Goal: Task Accomplishment & Management: Complete application form

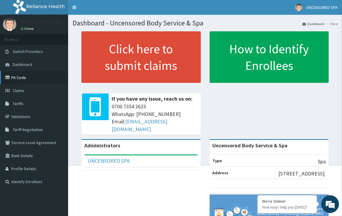
click at [20, 77] on link "PA Code" at bounding box center [34, 77] width 68 height 13
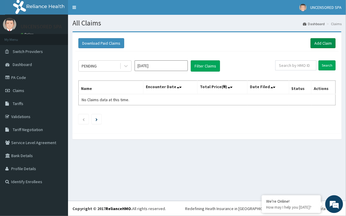
click at [318, 44] on link "Add Claim" at bounding box center [323, 43] width 25 height 10
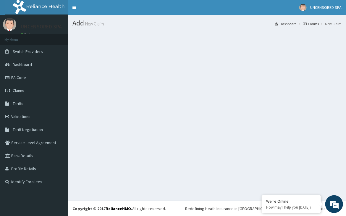
click at [315, 24] on link "Claims" at bounding box center [311, 23] width 16 height 5
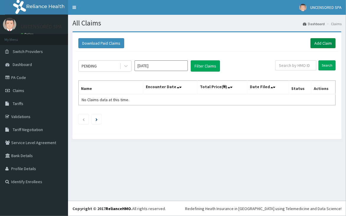
click at [325, 39] on link "Add Claim" at bounding box center [323, 43] width 25 height 10
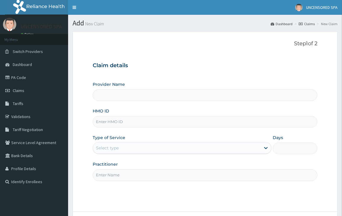
click at [153, 122] on input "HMO ID" at bounding box center [205, 122] width 225 height 12
paste input "AGO/10028/A"
type input "AGO/10028/A"
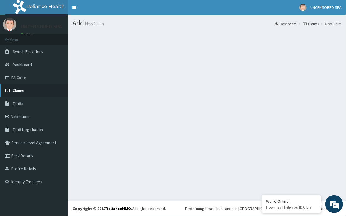
click at [25, 94] on link "Claims" at bounding box center [34, 90] width 68 height 13
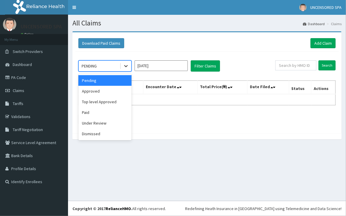
click at [127, 66] on icon at bounding box center [126, 66] width 4 height 2
click at [105, 122] on div "Under Review" at bounding box center [104, 123] width 53 height 11
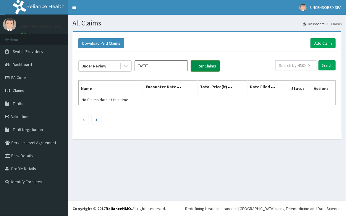
click at [215, 70] on button "Filter Claims" at bounding box center [205, 65] width 29 height 11
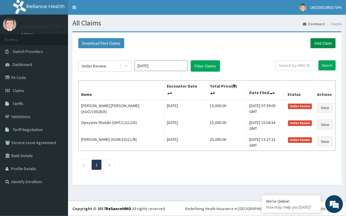
click at [322, 38] on link "Add Claim" at bounding box center [323, 43] width 25 height 10
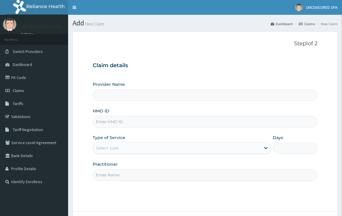
click at [128, 119] on input "HMO ID" at bounding box center [205, 122] width 225 height 12
paste input "AGO/10028/D"
type input "AGO/10028/D"
click at [117, 176] on input "Practitioner" at bounding box center [205, 175] width 225 height 12
type input "Uncensored Body Service & Spa"
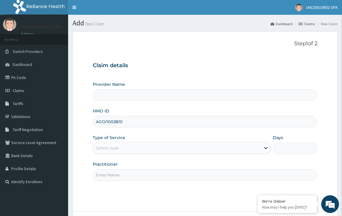
type input "1"
type input "Tejumola"
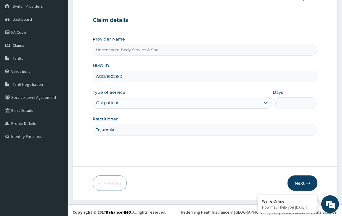
scroll to position [49, 0]
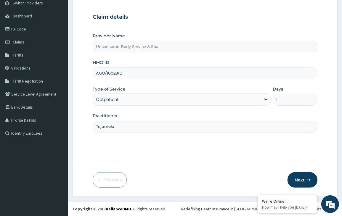
click at [307, 179] on icon "button" at bounding box center [308, 180] width 4 height 4
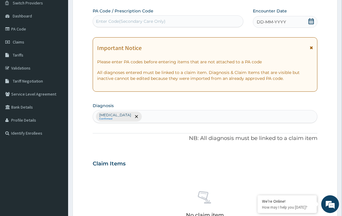
scroll to position [0, 0]
click at [133, 20] on div "Enter Code(Secondary Care Only)" at bounding box center [131, 21] width 70 height 6
paste input "PA/81EF46"
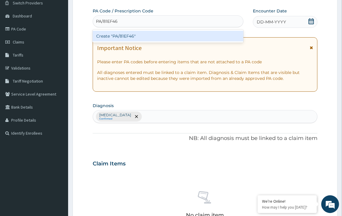
type input "PA/81EF46"
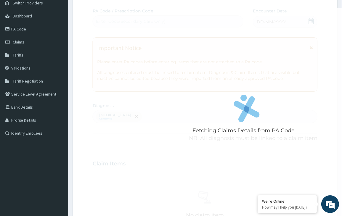
click at [86, 43] on form "Step 2 of 2 Fetching Claims Details from PA Code..... PA Code / Prescription Co…" at bounding box center [205, 171] width 265 height 376
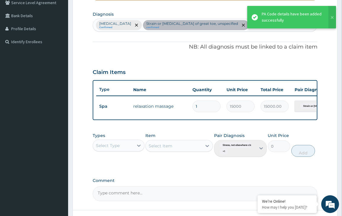
scroll to position [0, 72]
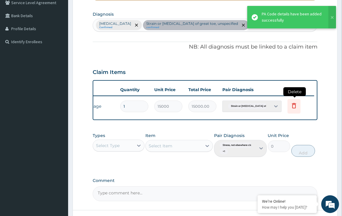
click at [297, 105] on icon at bounding box center [293, 105] width 7 height 7
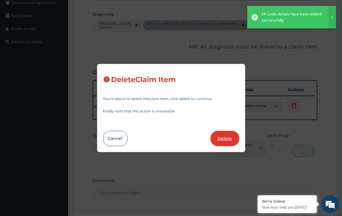
click at [227, 134] on button "Delete" at bounding box center [225, 138] width 29 height 15
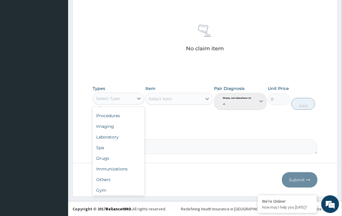
scroll to position [20, 0]
click at [115, 149] on div "Spa" at bounding box center [119, 146] width 52 height 11
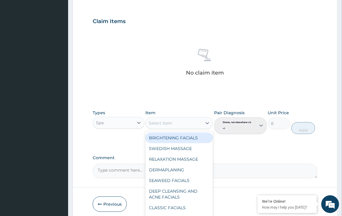
scroll to position [190, 0]
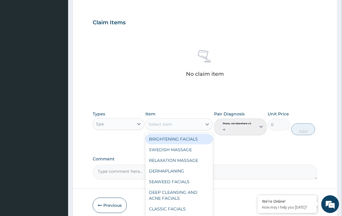
click at [184, 160] on div "RELAXATION MASSAGE" at bounding box center [179, 160] width 68 height 11
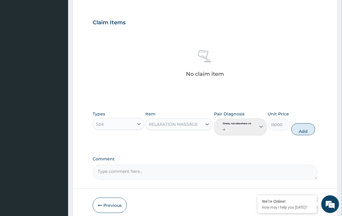
click at [271, 153] on div "PA Code / Prescription Code Enter Code(Secondary Care Only) Encounter Date 11-1…" at bounding box center [205, 23] width 225 height 313
click at [306, 129] on button "Add" at bounding box center [303, 129] width 24 height 12
type input "0"
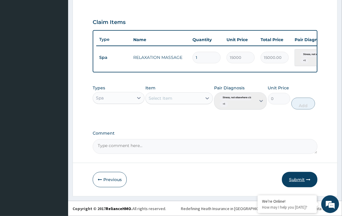
click at [303, 176] on button "Submit" at bounding box center [300, 179] width 36 height 15
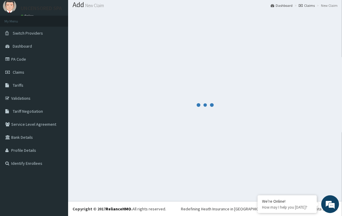
scroll to position [194, 0]
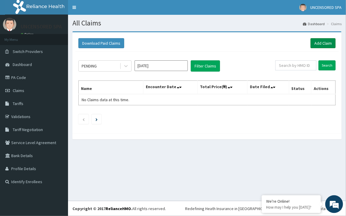
click at [320, 44] on link "Add Claim" at bounding box center [323, 43] width 25 height 10
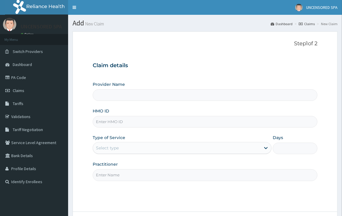
drag, startPoint x: 0, startPoint y: 0, endPoint x: 141, endPoint y: 124, distance: 188.0
click at [141, 124] on input "HMO ID" at bounding box center [205, 122] width 225 height 12
paste input "PSR/10021/A"
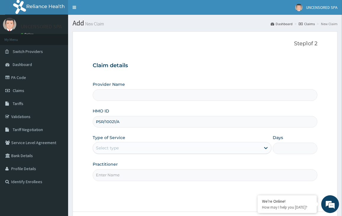
type input "PSR/10021/A"
click at [125, 176] on input "Practitioner" at bounding box center [205, 175] width 225 height 12
type input "Tejumola"
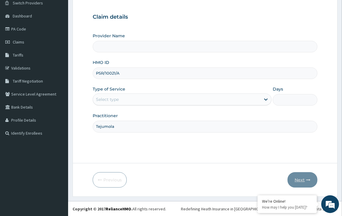
type input "Uncensored Body Service & Spa"
type input "1"
click at [213, 170] on form "Step 1 of 2 Claim details Provider Name Uncensored Body Service & Spa HMO ID PS…" at bounding box center [205, 90] width 265 height 214
click at [304, 180] on button "Next" at bounding box center [303, 179] width 30 height 15
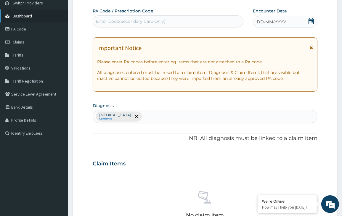
scroll to position [0, 0]
click at [121, 20] on div "Enter Code(Secondary Care Only)" at bounding box center [131, 21] width 70 height 6
paste input "PA/4C498E"
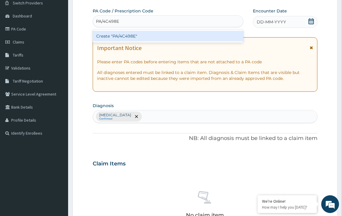
type input "PA/4C498E"
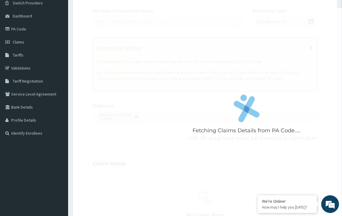
click at [86, 46] on form "Step 2 of 2 Fetching Claims Details from PA Code..... PA Code / Prescription Co…" at bounding box center [205, 171] width 265 height 376
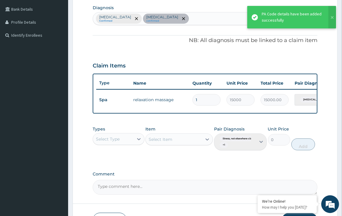
scroll to position [0, 72]
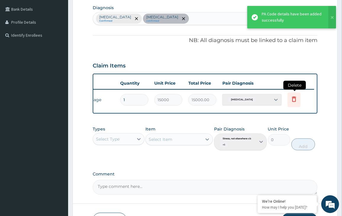
click at [295, 103] on icon at bounding box center [294, 100] width 13 height 15
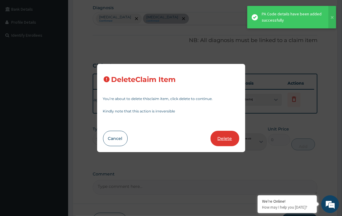
click at [223, 136] on button "Delete" at bounding box center [225, 138] width 29 height 15
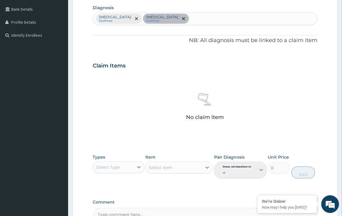
click at [124, 163] on div "Select Type" at bounding box center [113, 167] width 41 height 9
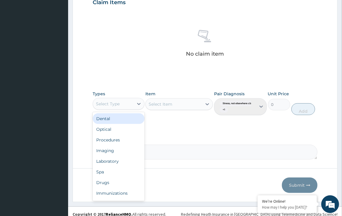
scroll to position [20, 0]
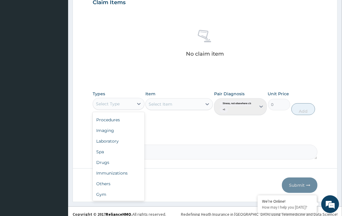
click at [114, 153] on div "Spa" at bounding box center [119, 152] width 52 height 11
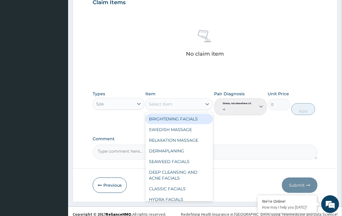
click at [193, 140] on div "RELAXATION MASSAGE" at bounding box center [179, 140] width 68 height 11
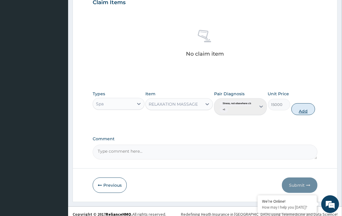
click at [304, 113] on button "Add" at bounding box center [303, 109] width 24 height 12
type input "0"
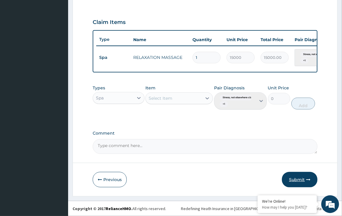
click at [304, 178] on button "Submit" at bounding box center [300, 179] width 36 height 15
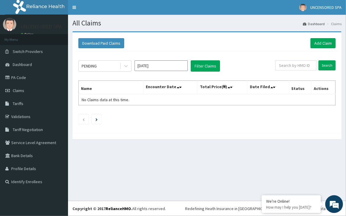
click at [325, 37] on div "Download Paid Claims Add Claim" at bounding box center [208, 43] width 264 height 16
click at [323, 43] on link "Add Claim" at bounding box center [323, 43] width 25 height 10
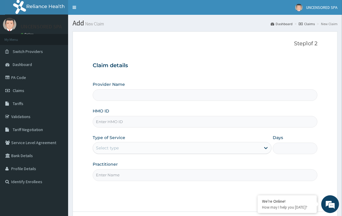
click at [114, 123] on input "HMO ID" at bounding box center [205, 122] width 225 height 12
paste input "EXT/10046/A"
type input "EXT/10046/A"
type input "Uncensored Body Service & Spa"
type input "1"
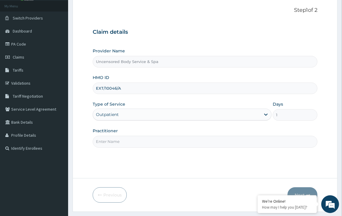
scroll to position [41, 0]
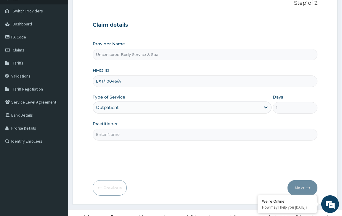
type input "EXT/10046/A"
click at [165, 134] on input "Practitioner" at bounding box center [205, 135] width 225 height 12
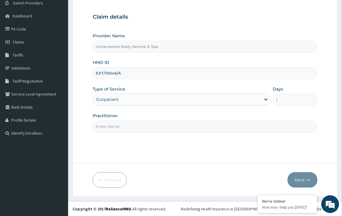
click at [156, 124] on input "Practitioner" at bounding box center [205, 127] width 225 height 12
click at [210, 153] on div "Step 1 of 2 Claim details Provider Name Uncensored Body Service & Spa HMO ID EX…" at bounding box center [205, 73] width 225 height 162
click at [199, 128] on input "Practitioner" at bounding box center [205, 127] width 225 height 12
click at [218, 146] on div "Step 1 of 2 Claim details Provider Name Uncensored Body Service & Spa HMO ID EX…" at bounding box center [205, 73] width 225 height 162
click at [168, 126] on input "Practitioner" at bounding box center [205, 127] width 225 height 12
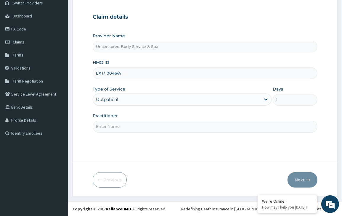
type input "Tejumola"
click at [130, 126] on input "Tejumola" at bounding box center [205, 127] width 225 height 12
click at [293, 187] on button "Next" at bounding box center [303, 179] width 30 height 15
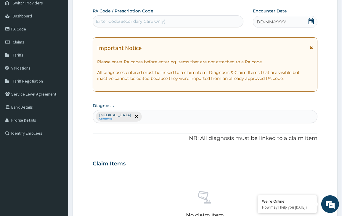
scroll to position [0, 0]
click at [120, 22] on div "Enter Code(Secondary Care Only)" at bounding box center [131, 21] width 70 height 6
paste input "PA/251AC7"
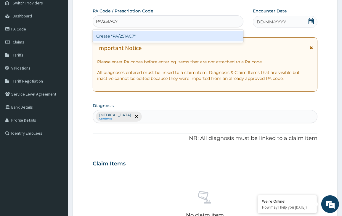
type input "PA/251AC7"
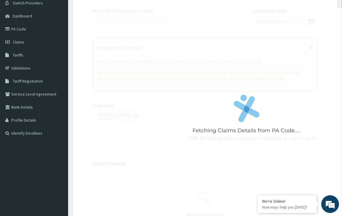
click at [78, 44] on form "Step 2 of 2 Fetching Claims Details from PA Code..... PA Code / Prescription Co…" at bounding box center [205, 171] width 265 height 376
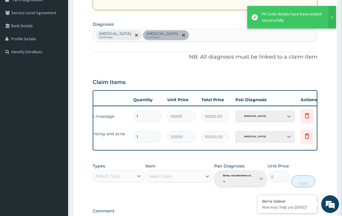
scroll to position [0, 72]
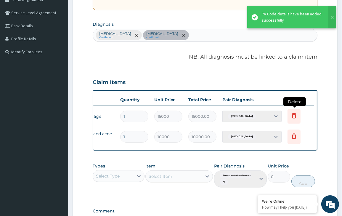
click at [293, 112] on icon at bounding box center [293, 115] width 7 height 7
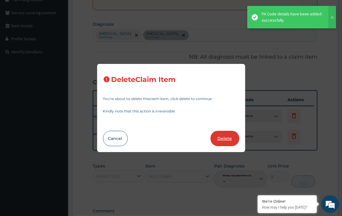
click at [227, 144] on button "Delete" at bounding box center [225, 138] width 29 height 15
type input "10000"
type input "10000.00"
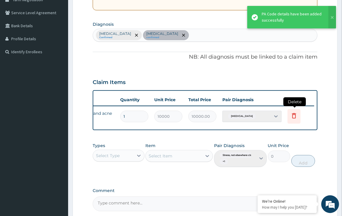
click at [295, 120] on icon at bounding box center [294, 116] width 13 height 15
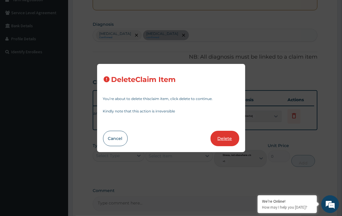
click at [237, 138] on button "Delete" at bounding box center [225, 138] width 29 height 15
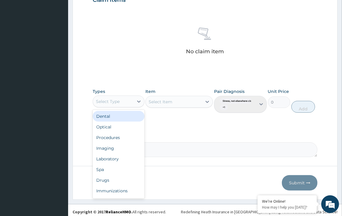
scroll to position [215, 0]
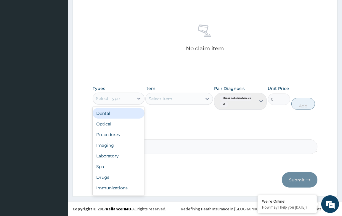
click at [118, 169] on div "Spa" at bounding box center [119, 166] width 52 height 11
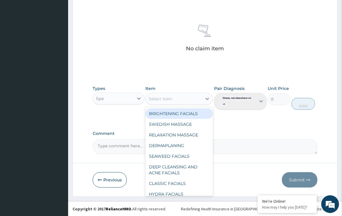
click at [193, 113] on div "BRIGHTENING FACIALS" at bounding box center [179, 113] width 68 height 11
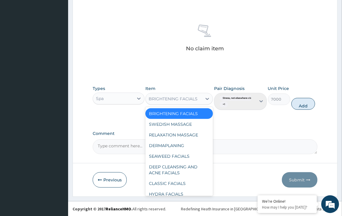
click at [182, 134] on div "RELAXATION MASSAGE" at bounding box center [179, 135] width 68 height 11
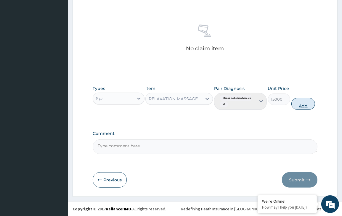
click at [307, 105] on button "Add" at bounding box center [303, 104] width 24 height 12
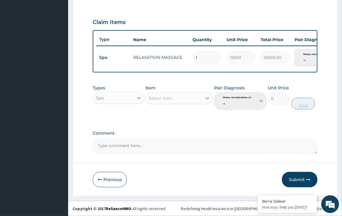
scroll to position [194, 0]
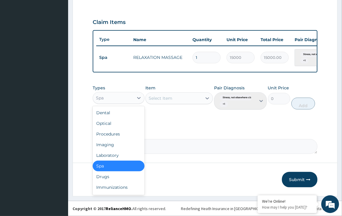
click at [124, 167] on div "Spa" at bounding box center [119, 166] width 52 height 11
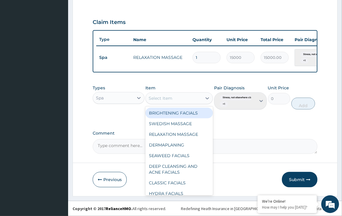
click at [182, 169] on div "DEEP CLEANSING AND ACNE FACIALS" at bounding box center [179, 169] width 68 height 17
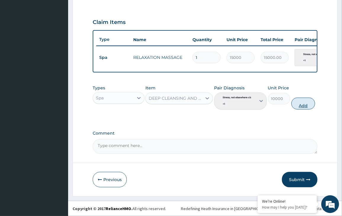
click at [305, 103] on button "Add" at bounding box center [303, 104] width 24 height 12
type input "0"
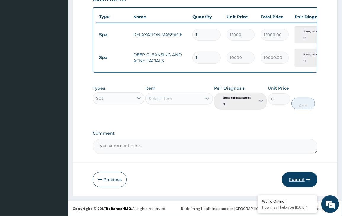
click at [303, 180] on button "Submit" at bounding box center [300, 179] width 36 height 15
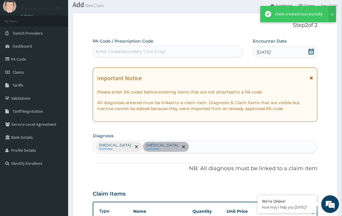
scroll to position [216, 0]
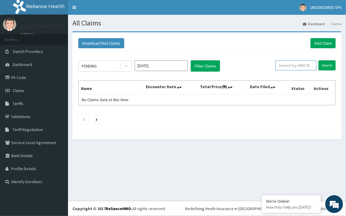
click at [299, 64] on input "text" at bounding box center [296, 65] width 41 height 10
click at [327, 44] on link "Add Claim" at bounding box center [323, 43] width 25 height 10
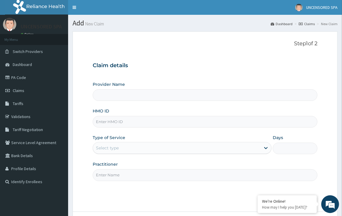
type input "Uncensored Body Service & Spa"
type input "1"
click at [112, 125] on input "HMO ID" at bounding box center [205, 122] width 225 height 12
paste input "AGO/10028/F"
type input "AGO/10028/F"
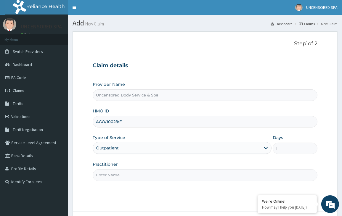
click at [109, 171] on input "Practitioner" at bounding box center [205, 175] width 225 height 12
type input "Tejumola"
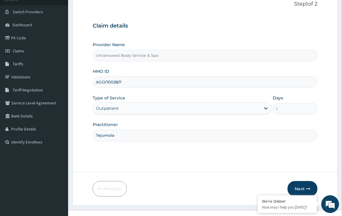
scroll to position [49, 0]
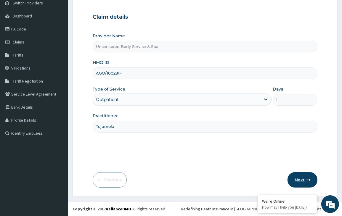
click at [303, 179] on button "Next" at bounding box center [303, 179] width 30 height 15
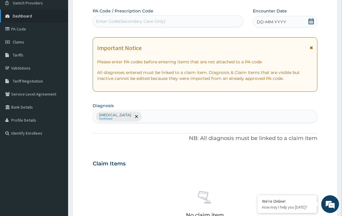
scroll to position [0, 0]
click at [115, 16] on div "Enter Code(Secondary Care Only)" at bounding box center [168, 21] width 151 height 12
paste input "PA/1A399E"
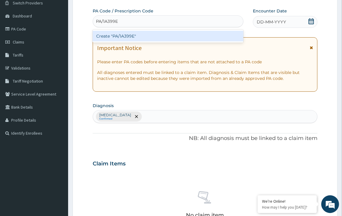
type input "PA/1A399E"
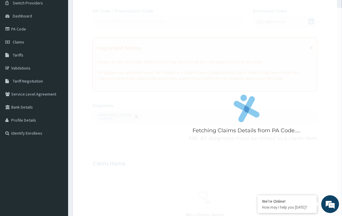
click at [76, 45] on form "Step 2 of 2 Fetching Claims Details from PA Code..... PA Code / Prescription Co…" at bounding box center [205, 171] width 265 height 376
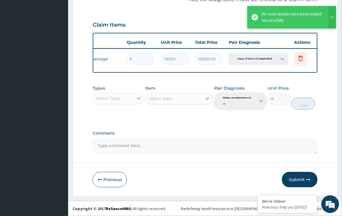
scroll to position [0, 72]
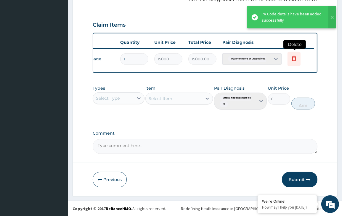
click at [294, 55] on icon at bounding box center [293, 58] width 7 height 7
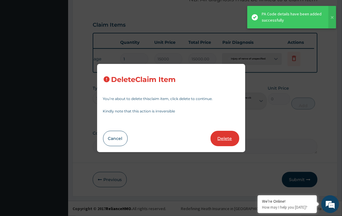
click at [226, 141] on button "Delete" at bounding box center [225, 138] width 29 height 15
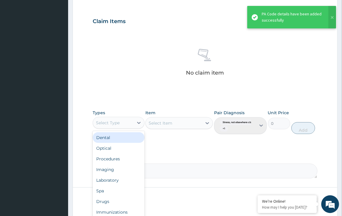
click at [112, 196] on div "Drugs" at bounding box center [119, 201] width 52 height 11
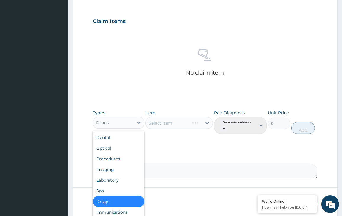
click at [110, 192] on div "Spa" at bounding box center [119, 191] width 52 height 11
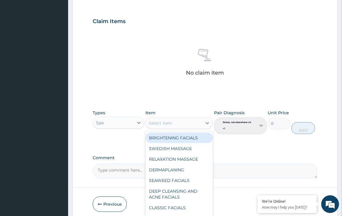
click at [185, 163] on div "RELAXATION MASSAGE" at bounding box center [179, 159] width 68 height 11
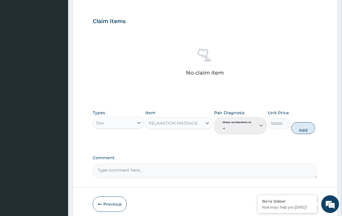
click at [251, 130] on div "Pair Diagnosis Stress, not elsewhere classifi... + 1" at bounding box center [240, 122] width 53 height 25
click at [304, 131] on button "Add" at bounding box center [303, 128] width 24 height 12
type input "0"
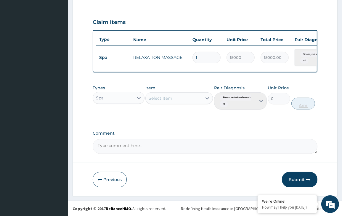
scroll to position [194, 0]
click at [292, 176] on button "Submit" at bounding box center [300, 179] width 36 height 15
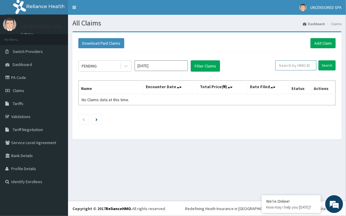
click at [300, 68] on input "text" at bounding box center [296, 65] width 41 height 10
paste input "ALT/10245/A"
type input "ALT/10245/A"
click at [319, 60] on input "Search" at bounding box center [327, 65] width 17 height 10
drag, startPoint x: 298, startPoint y: 66, endPoint x: 212, endPoint y: 71, distance: 86.1
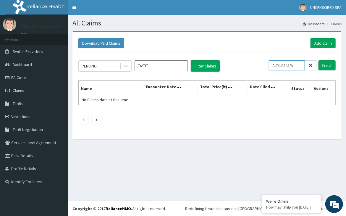
click at [212, 71] on div "PENDING [DATE] Filter Claims ALT/10245/A Search Name Encounter Date Total Price…" at bounding box center [208, 91] width 264 height 79
click at [319, 60] on input "Search" at bounding box center [327, 65] width 17 height 10
click at [327, 47] on link "Add Claim" at bounding box center [323, 43] width 25 height 10
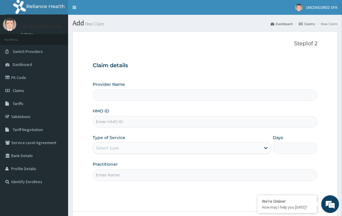
paste input "ALT/10245/A"
click at [139, 126] on input "HMO ID" at bounding box center [205, 122] width 225 height 12
type input "ALT/10245/A"
drag, startPoint x: 106, startPoint y: 181, endPoint x: 114, endPoint y: 175, distance: 9.3
click at [114, 175] on div "Step 1 of 2 Claim details Provider Name HMO ID ALT/10245/A Type of Service Sele…" at bounding box center [205, 122] width 225 height 162
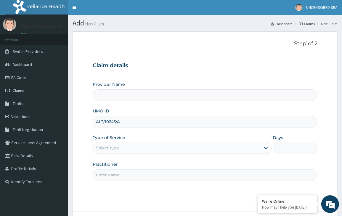
type input "Uncensored Body Service & Spa"
type input "1"
click at [114, 175] on input "Practitioner" at bounding box center [205, 175] width 225 height 12
type input "Tejumola"
click at [171, 191] on div "Step 1 of 2 Claim details Provider Name Uncensored Body Service & Spa HMO ID AL…" at bounding box center [205, 122] width 225 height 162
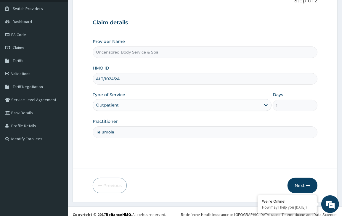
scroll to position [49, 0]
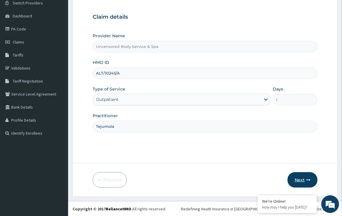
click at [305, 182] on button "Next" at bounding box center [303, 179] width 30 height 15
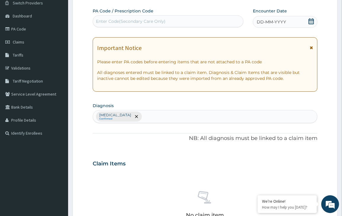
scroll to position [0, 0]
click at [119, 22] on div "Enter Code(Secondary Care Only)" at bounding box center [131, 21] width 70 height 6
paste input "PA/0DE220"
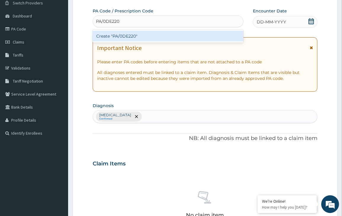
type input "PA/0DE220"
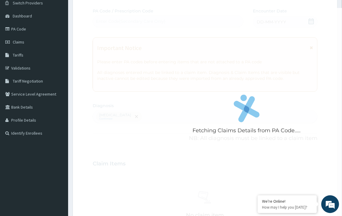
click at [86, 61] on form "Step 2 of 2 Fetching Claims Details from PA Code..... PA Code / Prescription Co…" at bounding box center [205, 171] width 265 height 376
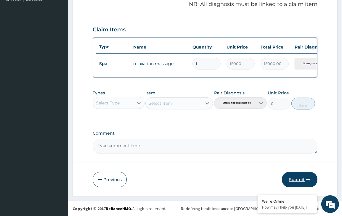
click at [303, 180] on button "Submit" at bounding box center [300, 179] width 36 height 15
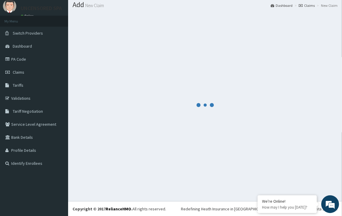
scroll to position [186, 0]
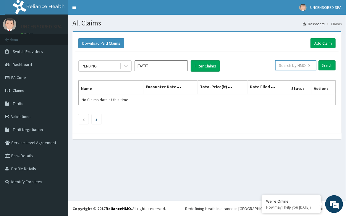
click at [305, 66] on input "text" at bounding box center [296, 65] width 41 height 10
paste input "AOM/10211/B"
click at [319, 60] on input "Search" at bounding box center [327, 65] width 17 height 10
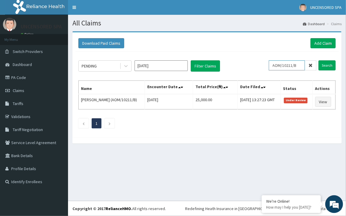
paste input "ENP/10283"
click at [319, 60] on input "Search" at bounding box center [327, 65] width 17 height 10
paste input "PPY/10448"
type input "PPY/10448/B"
click at [319, 60] on input "Search" at bounding box center [327, 65] width 17 height 10
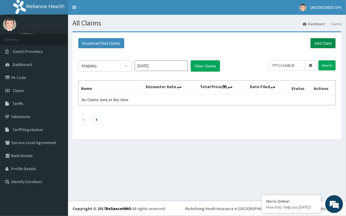
click at [321, 45] on link "Add Claim" at bounding box center [323, 43] width 25 height 10
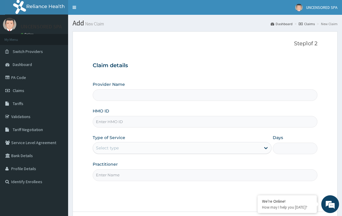
type input "Uncensored Body Service & Spa"
type input "1"
click at [153, 122] on input "HMO ID" at bounding box center [205, 122] width 225 height 12
paste input "PPY/10448/B"
type input "PPY/10448/B"
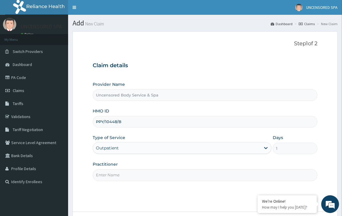
click at [123, 177] on input "Practitioner" at bounding box center [205, 175] width 225 height 12
type input "Tejumola"
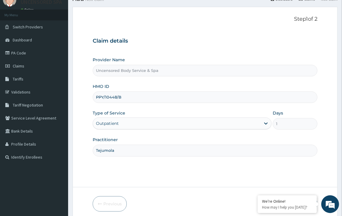
scroll to position [49, 0]
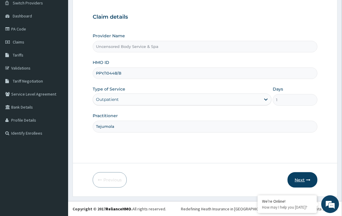
click at [304, 177] on button "Next" at bounding box center [303, 179] width 30 height 15
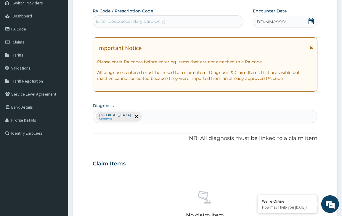
click at [123, 19] on div "Enter Code(Secondary Care Only)" at bounding box center [131, 21] width 70 height 6
paste input "PA/76DBF8"
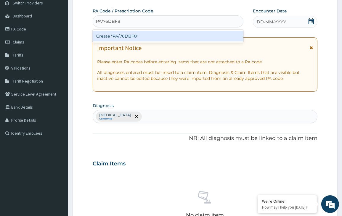
type input "PA/76DBF8"
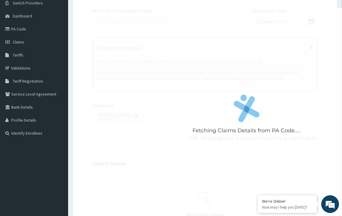
click at [76, 72] on form "Step 2 of 2 Fetching Claims Details from PA Code..... PA Code / Prescription Co…" at bounding box center [205, 171] width 265 height 376
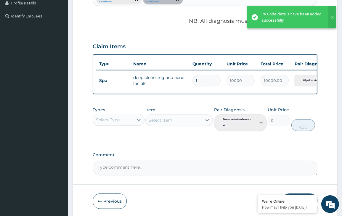
scroll to position [191, 0]
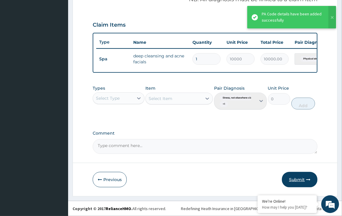
click at [305, 180] on button "Submit" at bounding box center [300, 179] width 36 height 15
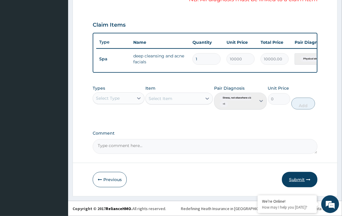
click at [293, 179] on button "Submit" at bounding box center [300, 179] width 36 height 15
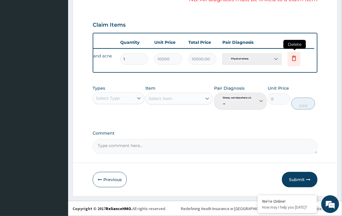
click at [292, 56] on icon at bounding box center [294, 58] width 4 height 5
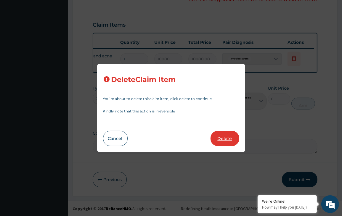
click at [222, 140] on button "Delete" at bounding box center [225, 138] width 29 height 15
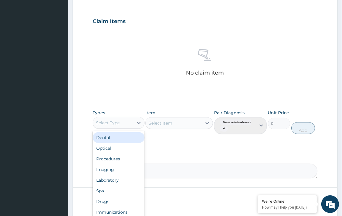
click at [112, 126] on div "Select Type" at bounding box center [113, 122] width 41 height 9
click at [108, 195] on div "Spa" at bounding box center [119, 191] width 52 height 11
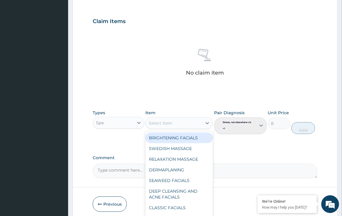
click at [183, 191] on div "DEEP CLEANSING AND ACNE FACIALS" at bounding box center [179, 194] width 68 height 17
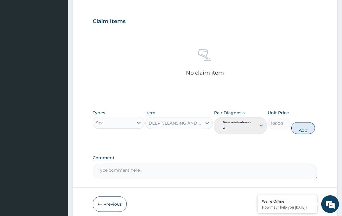
click at [308, 128] on button "Add" at bounding box center [303, 128] width 24 height 12
type input "0"
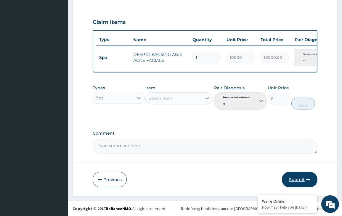
click at [301, 182] on button "Submit" at bounding box center [300, 179] width 36 height 15
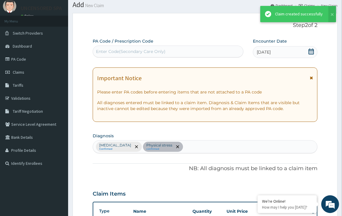
scroll to position [194, 0]
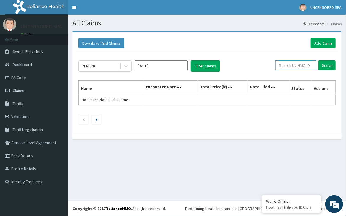
click at [305, 64] on input "text" at bounding box center [296, 65] width 41 height 10
paste input "LGL/10155/B"
click at [319, 60] on input "Search" at bounding box center [327, 65] width 17 height 10
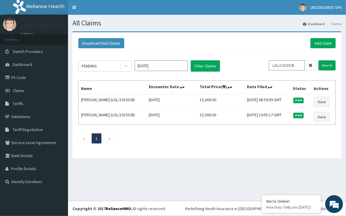
paste input "C"
click at [319, 60] on input "Search" at bounding box center [327, 65] width 17 height 10
paste input "BCK/10115/A"
click at [319, 60] on input "Search" at bounding box center [327, 65] width 17 height 10
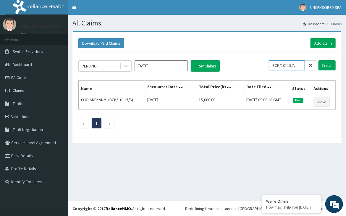
paste input "MTX/10026/C"
click at [319, 60] on input "Search" at bounding box center [327, 65] width 17 height 10
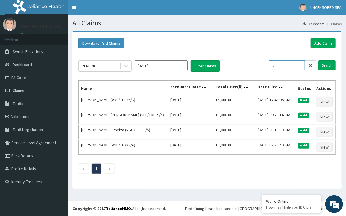
click at [319, 60] on input "Search" at bounding box center [327, 65] width 17 height 10
paste input "TSM/10138/A"
click at [319, 60] on input "Search" at bounding box center [327, 65] width 17 height 10
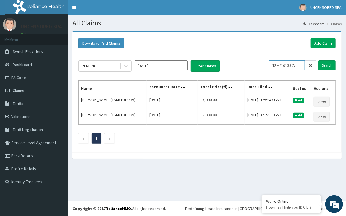
paste input "03"
click at [319, 60] on input "Search" at bounding box center [327, 65] width 17 height 10
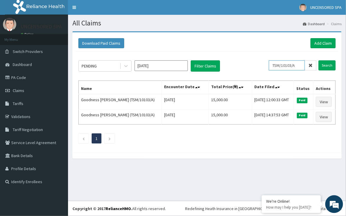
paste input "ENP/1028"
click at [319, 60] on input "Search" at bounding box center [327, 65] width 17 height 10
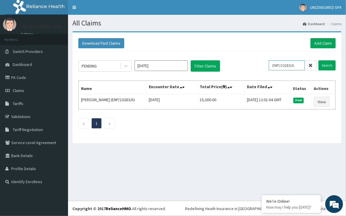
paste input "D"
click at [319, 60] on input "Search" at bounding box center [327, 65] width 17 height 10
paste input "C"
click at [319, 60] on input "Search" at bounding box center [327, 65] width 17 height 10
paste input "B"
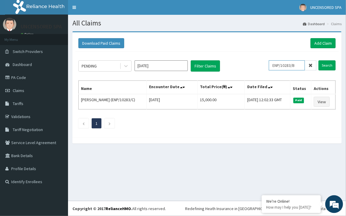
click at [319, 60] on input "Search" at bounding box center [327, 65] width 17 height 10
paste input "AOM/10211"
click at [319, 60] on input "Search" at bounding box center [327, 65] width 17 height 10
paste input "LT/10245/A"
type input "ALT/10245/A"
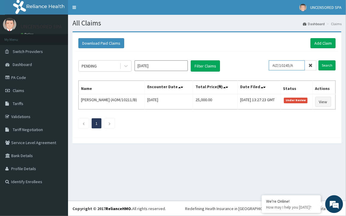
click at [319, 60] on input "Search" at bounding box center [327, 65] width 17 height 10
click at [85, 22] on h1 "All Claims" at bounding box center [207, 23] width 269 height 8
click at [125, 65] on icon at bounding box center [126, 66] width 4 height 2
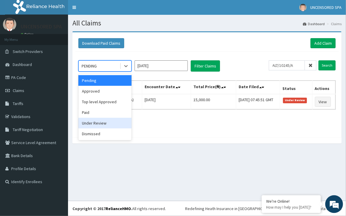
click at [104, 118] on div "Under Review" at bounding box center [104, 123] width 53 height 11
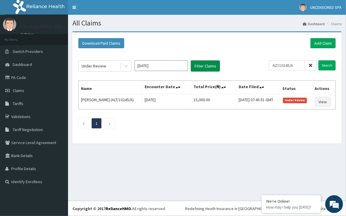
click at [197, 64] on button "Filter Claims" at bounding box center [205, 65] width 29 height 11
click at [196, 67] on button "Filter Claims" at bounding box center [205, 65] width 29 height 11
click at [20, 91] on span "Claims" at bounding box center [19, 90] width 12 height 5
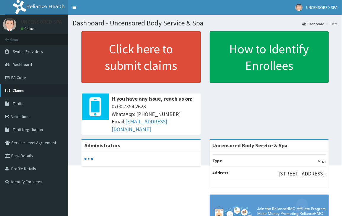
click at [20, 88] on span "Claims" at bounding box center [19, 90] width 12 height 5
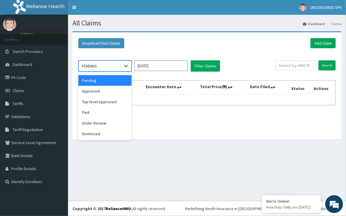
click at [128, 68] on icon at bounding box center [126, 66] width 6 height 6
click at [109, 120] on div "Under Review" at bounding box center [104, 123] width 53 height 11
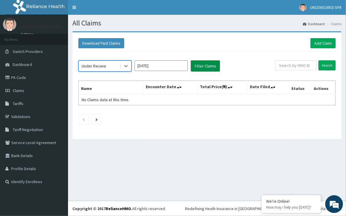
click at [217, 67] on button "Filter Claims" at bounding box center [205, 65] width 29 height 11
